Goal: Task Accomplishment & Management: Manage account settings

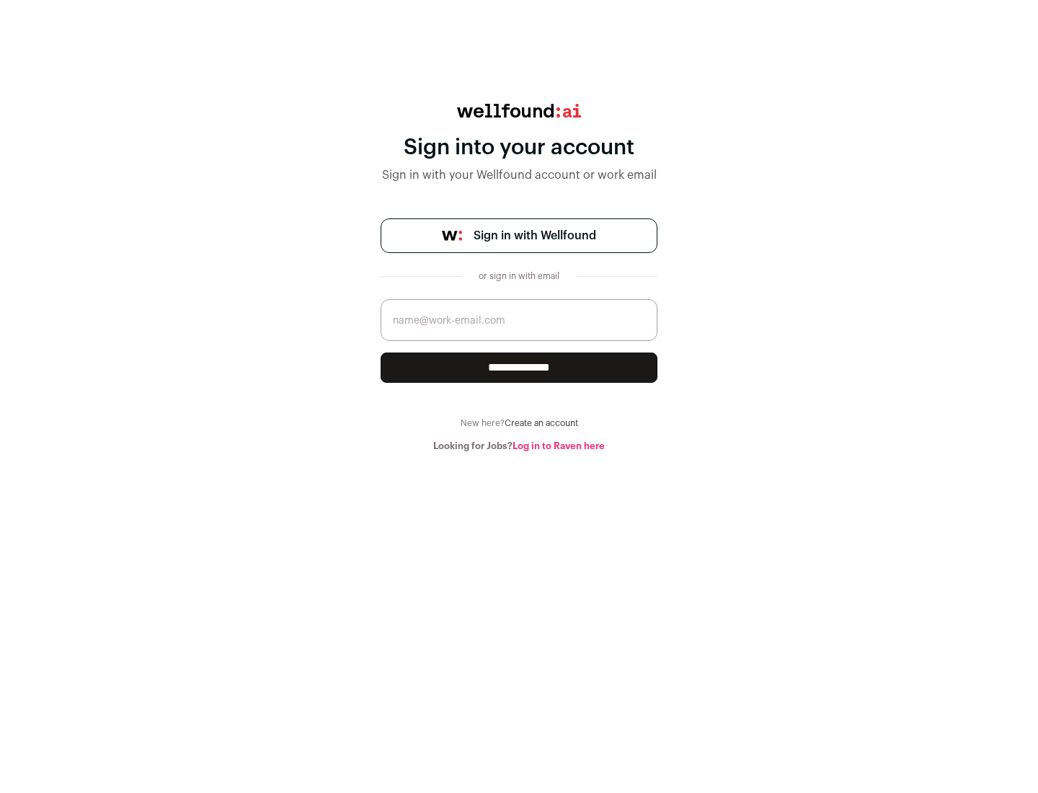
click at [534, 236] on span "Sign in with Wellfound" at bounding box center [535, 235] width 123 height 17
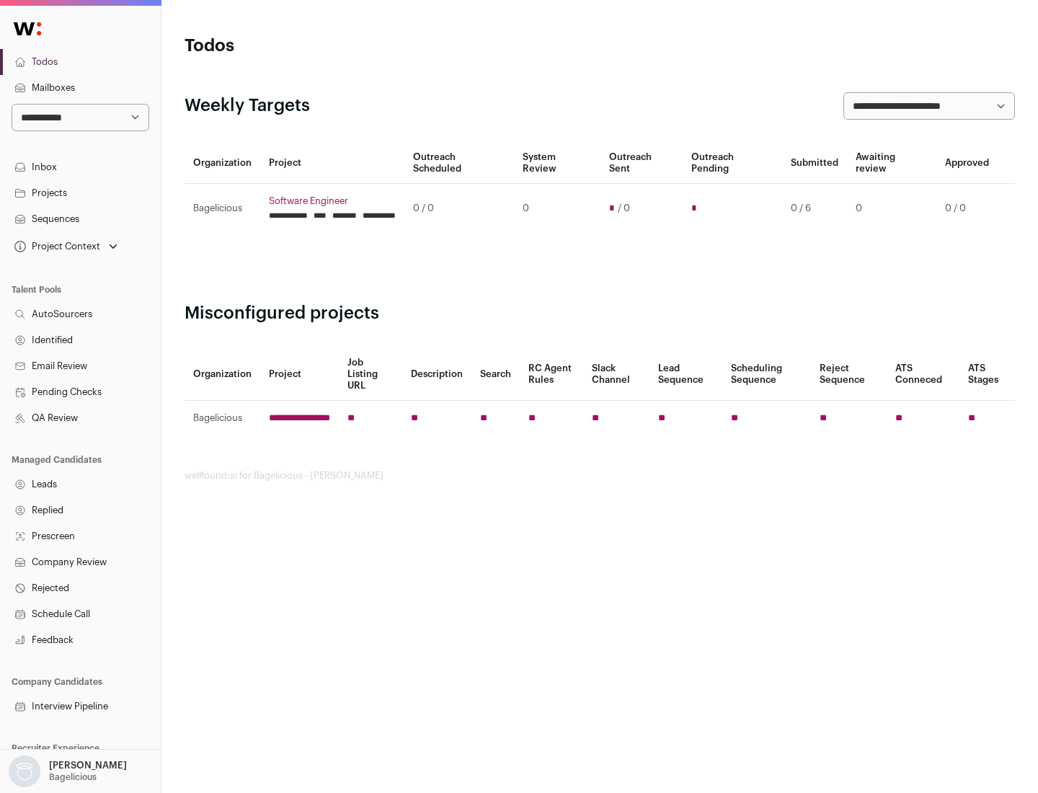
click at [80, 192] on link "Projects" at bounding box center [80, 193] width 161 height 26
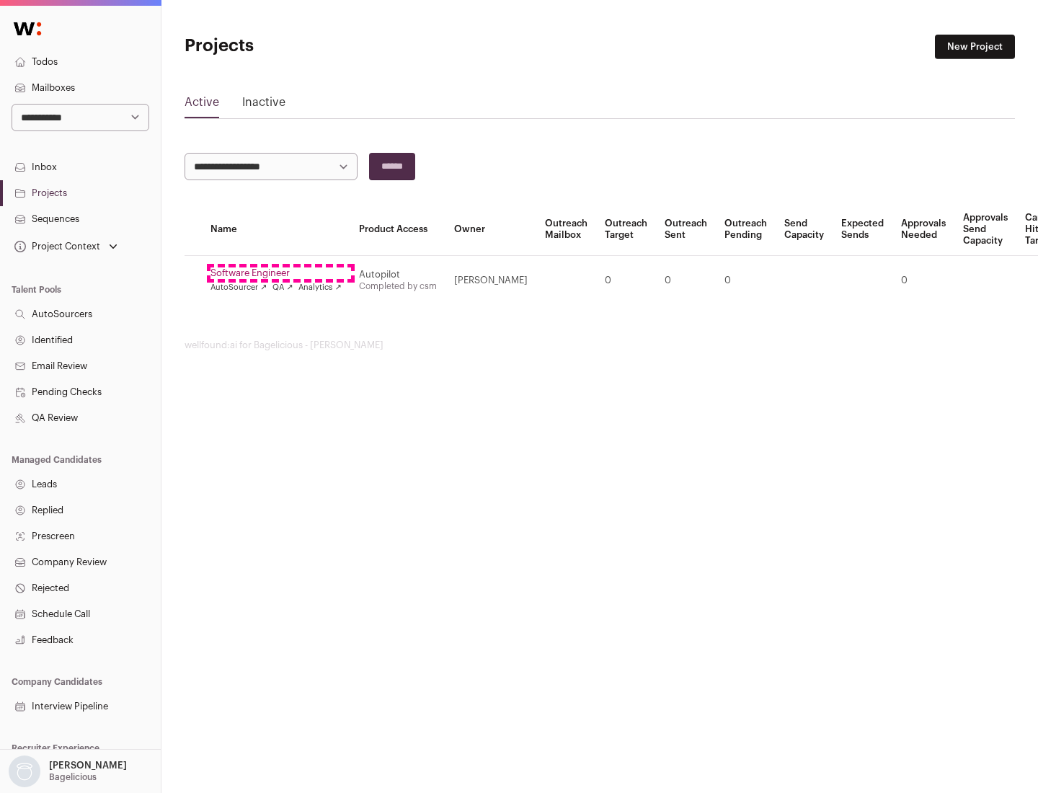
click at [280, 273] on link "Software Engineer" at bounding box center [275, 273] width 131 height 12
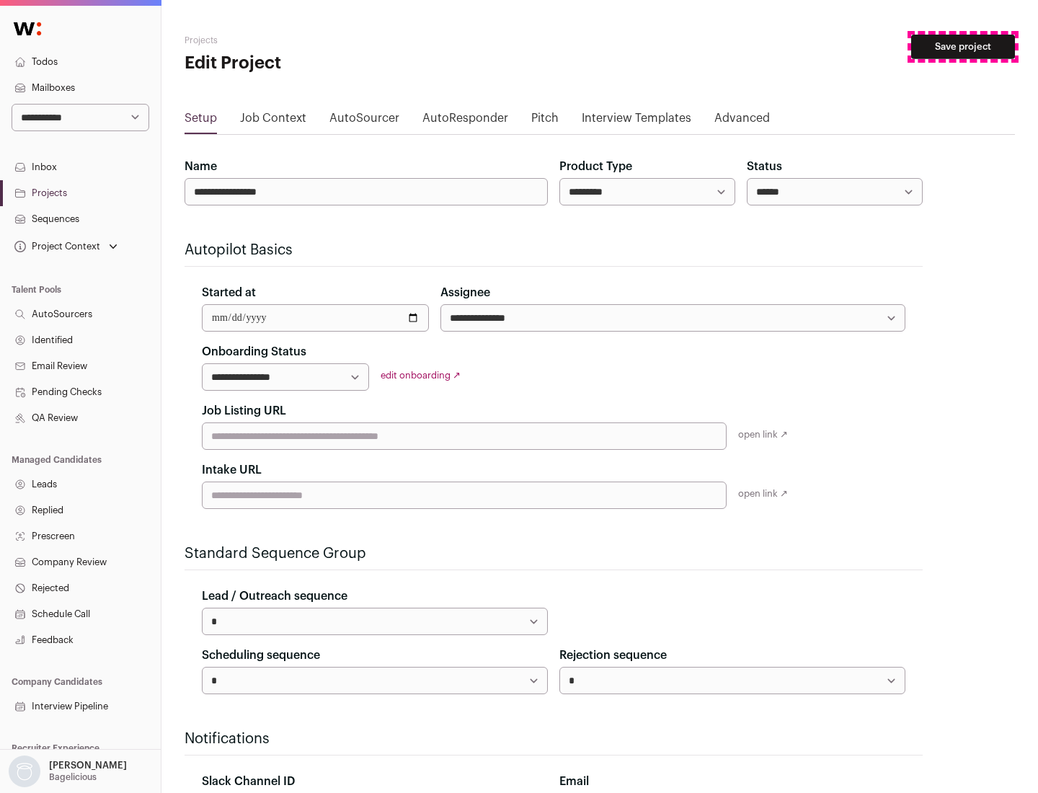
click at [963, 47] on button "Save project" at bounding box center [963, 47] width 104 height 25
